Goal: Use online tool/utility: Utilize a website feature to perform a specific function

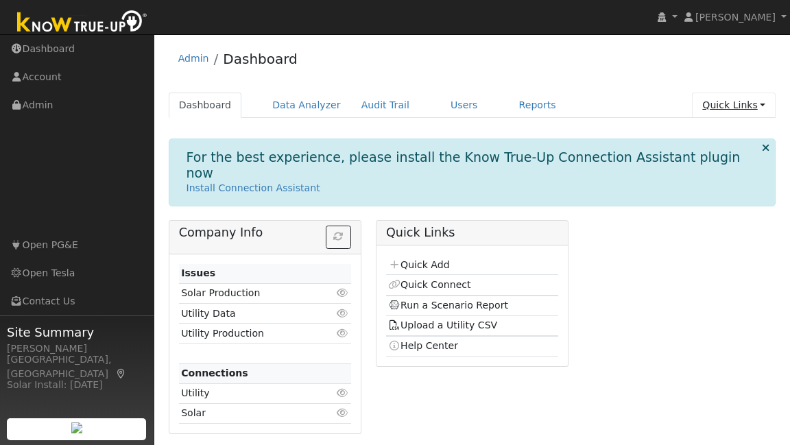
click at [734, 109] on link "Quick Links" at bounding box center [734, 105] width 84 height 25
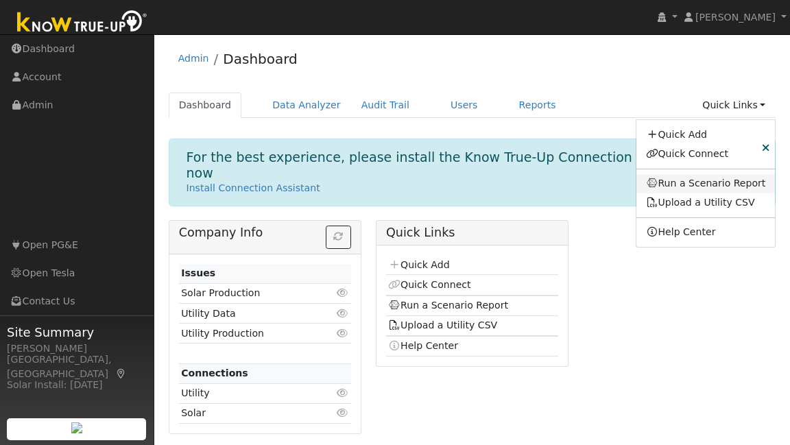
click at [715, 187] on link "Run a Scenario Report" at bounding box center [705, 183] width 139 height 19
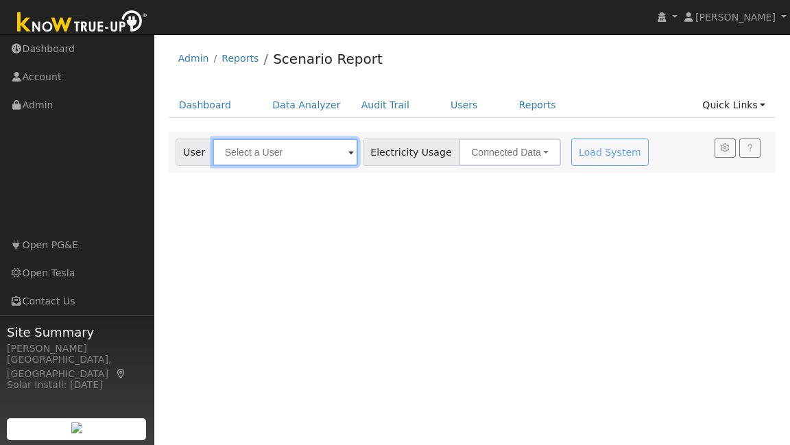
click at [323, 156] on input "text" at bounding box center [285, 151] width 145 height 27
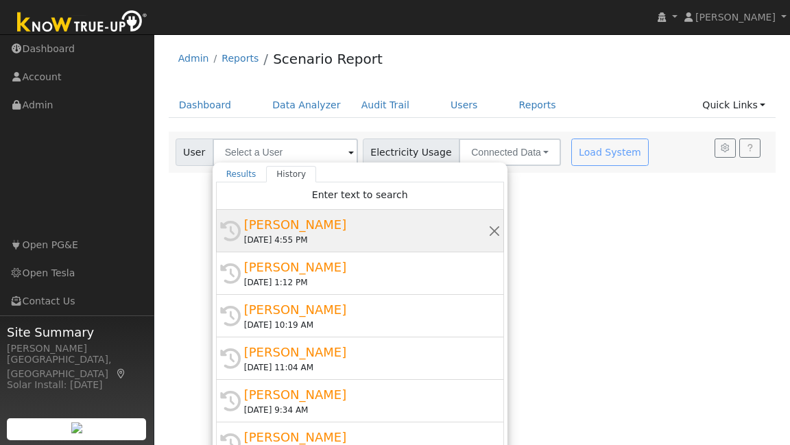
click at [328, 237] on div "[DATE] 4:55 PM" at bounding box center [366, 240] width 244 height 12
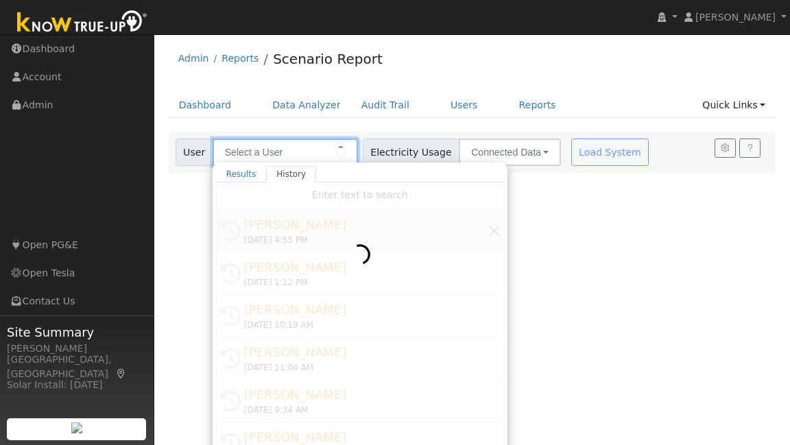
type input "[PERSON_NAME]"
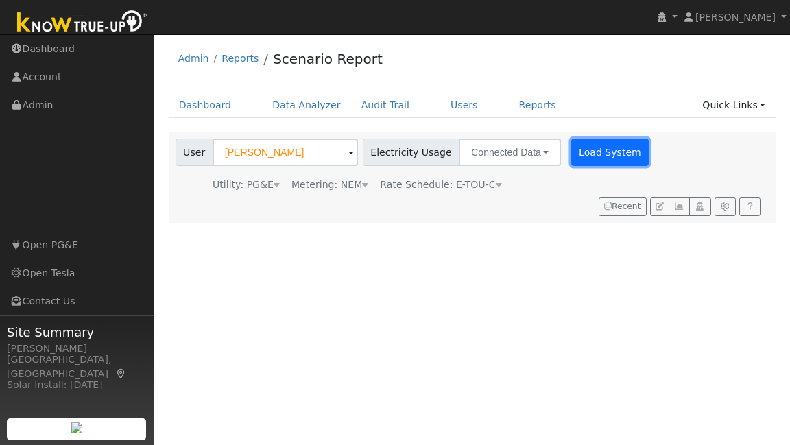
click at [614, 156] on button "Load System" at bounding box center [610, 151] width 78 height 27
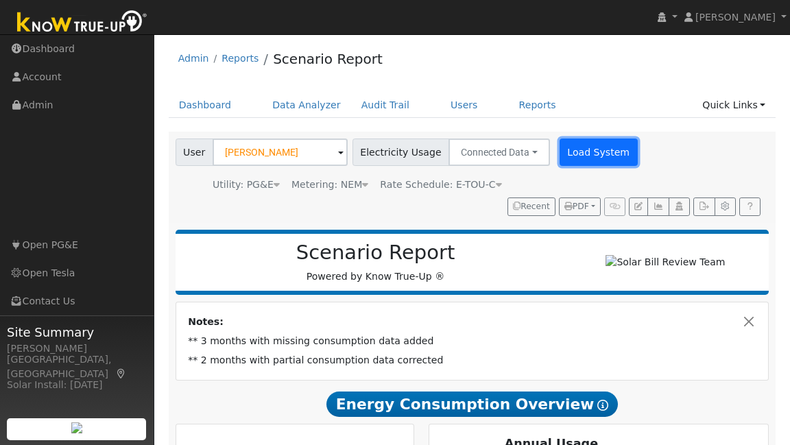
click at [598, 144] on button "Load System" at bounding box center [598, 151] width 78 height 27
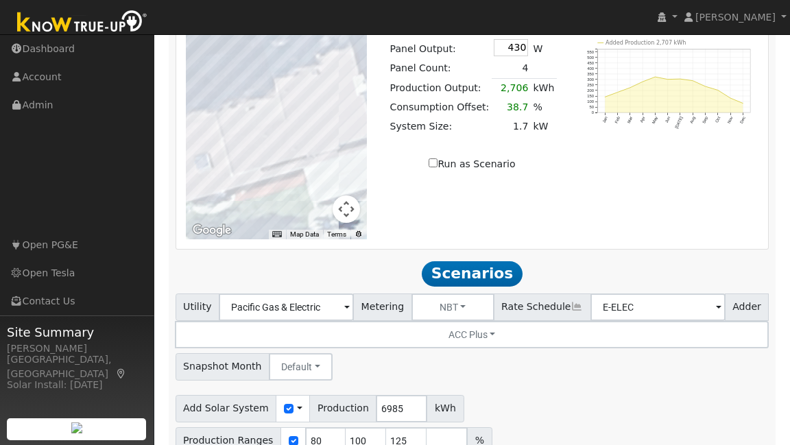
scroll to position [1172, 0]
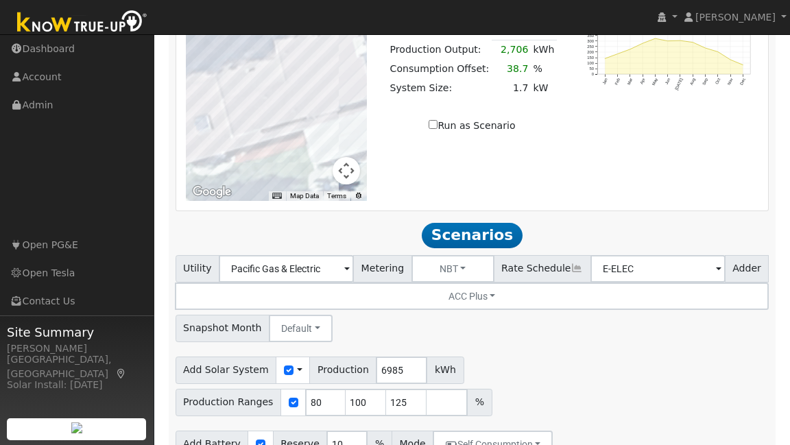
type input "27"
type input "2"
type input "13.5"
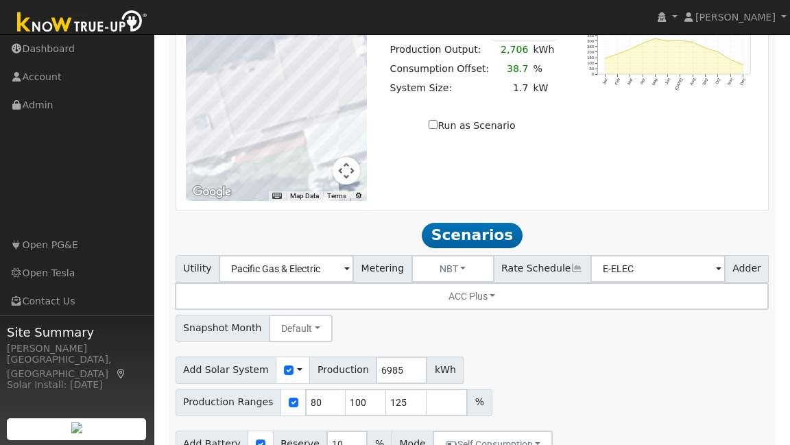
type input "13.5"
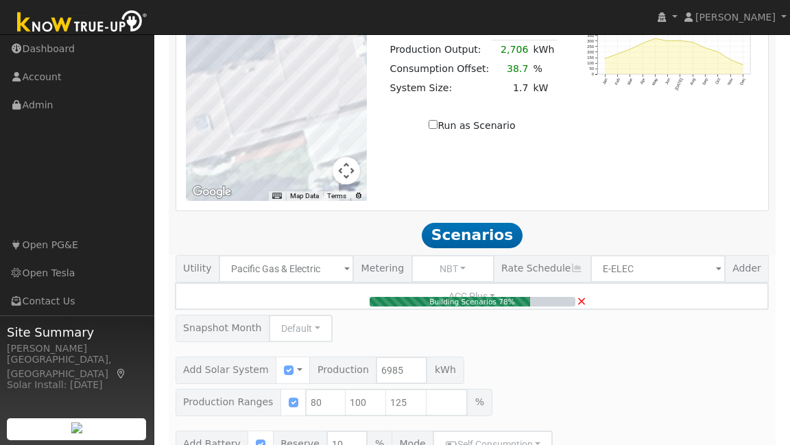
type input "3.7"
